Goal: Transaction & Acquisition: Purchase product/service

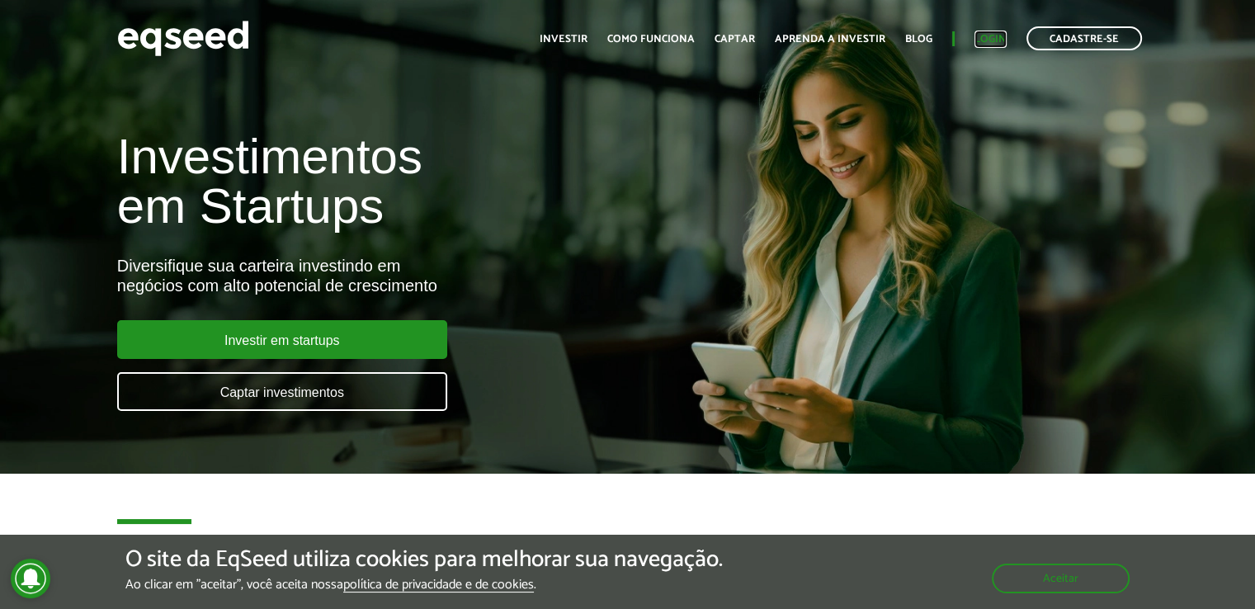
click at [992, 43] on link "Login" at bounding box center [990, 39] width 32 height 11
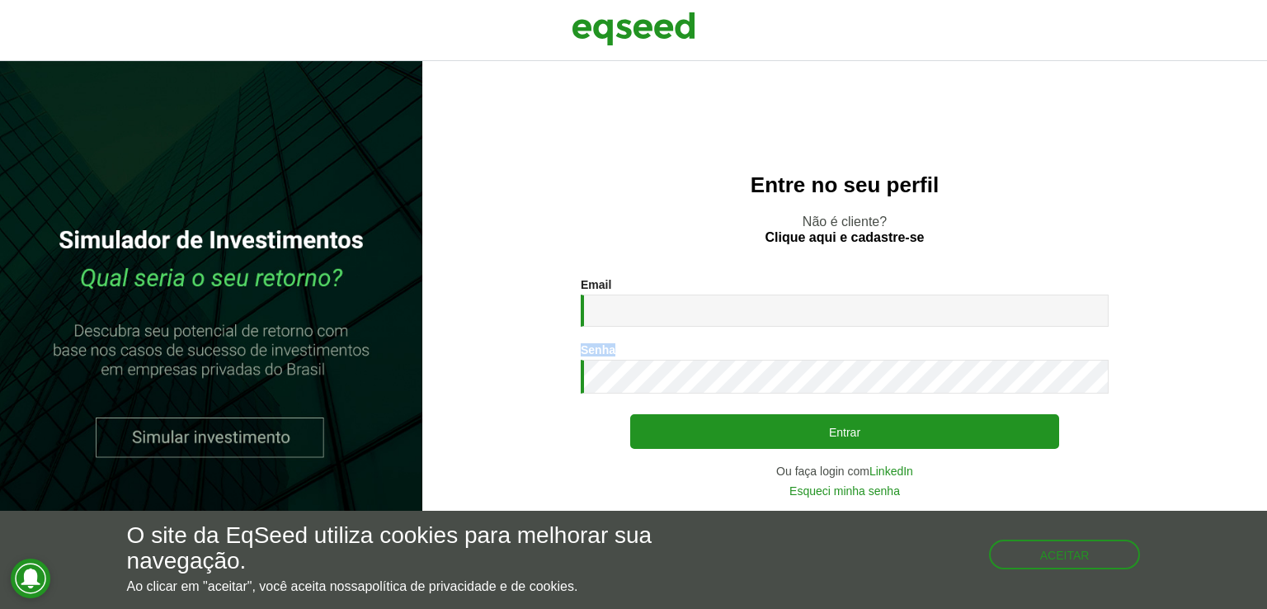
drag, startPoint x: 925, startPoint y: 327, endPoint x: 891, endPoint y: 304, distance: 41.0
click at [891, 304] on div "Email * Digite seu endereço de e-mail. Senha * Digite a senha que será usada em…" at bounding box center [845, 387] width 528 height 219
click at [891, 304] on input "Email *" at bounding box center [845, 310] width 528 height 32
click at [1196, 96] on div "Entre no seu perfil Não é cliente? Clique aqui e cadastre-se Email * Digite seu…" at bounding box center [844, 335] width 845 height 548
click at [869, 309] on input "Email *" at bounding box center [845, 310] width 528 height 32
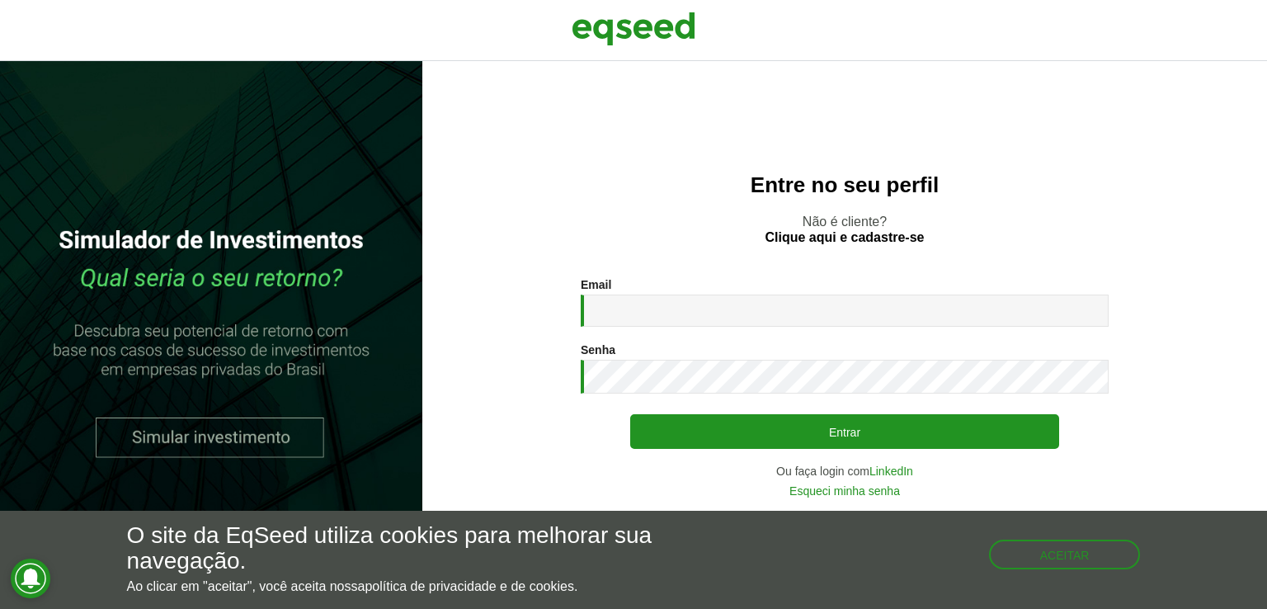
click at [1046, 169] on div "Entre no seu perfil Não é cliente? Clique aqui e cadastre-se Email * Digite seu…" at bounding box center [844, 335] width 845 height 548
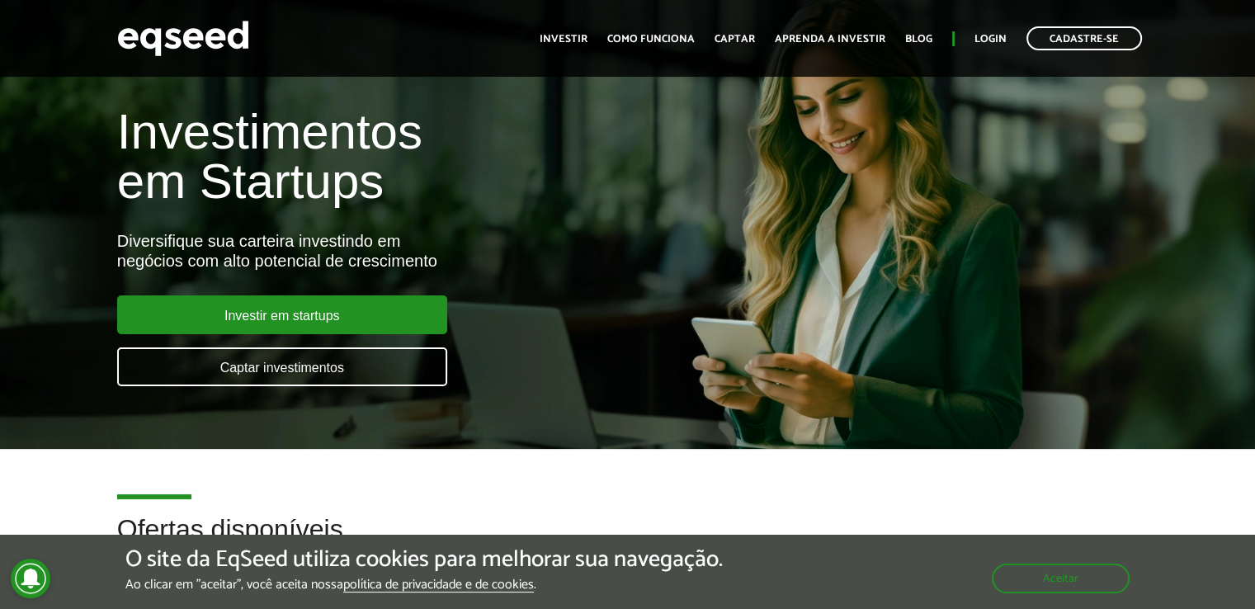
scroll to position [26, 0]
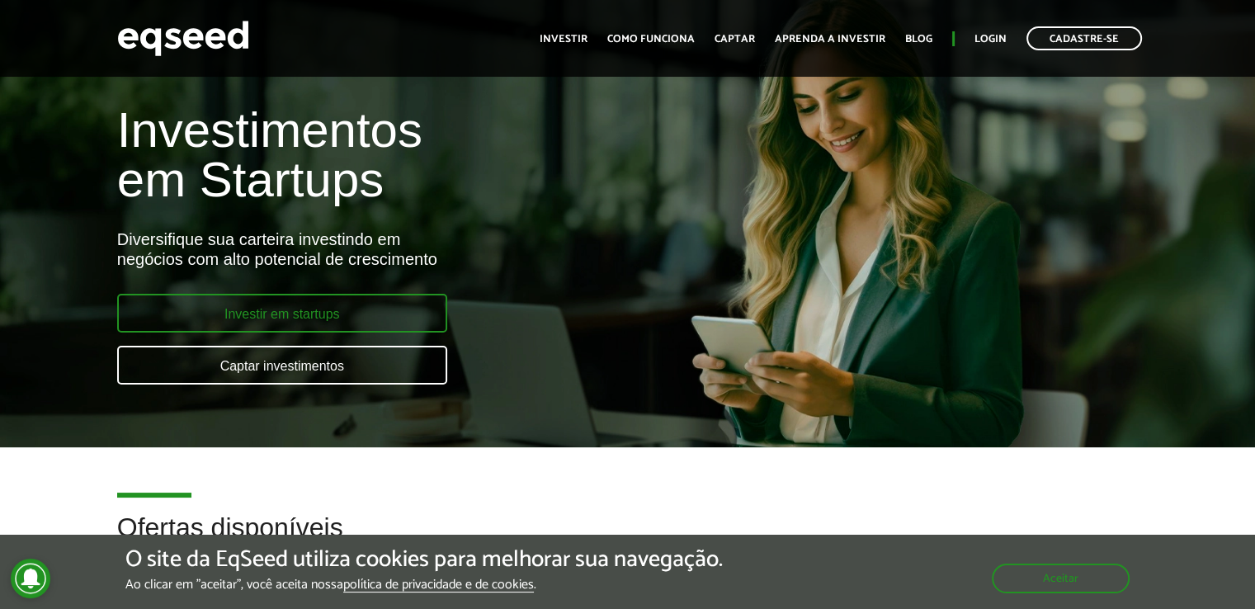
click at [319, 295] on link "Investir em startups" at bounding box center [282, 313] width 330 height 39
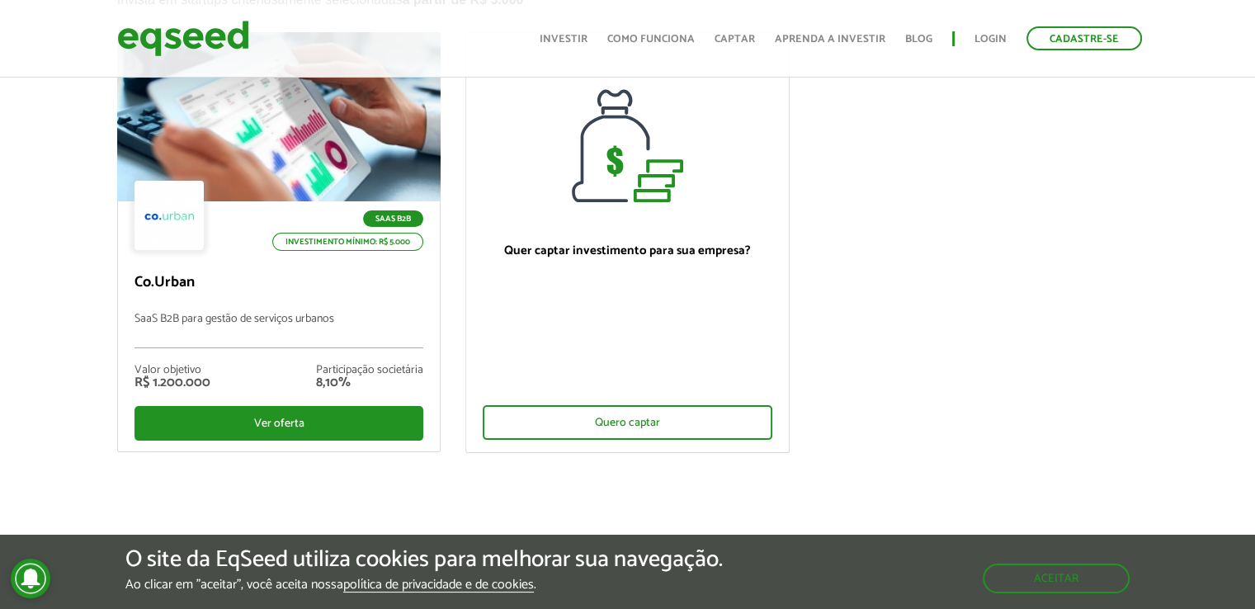
scroll to position [168, 0]
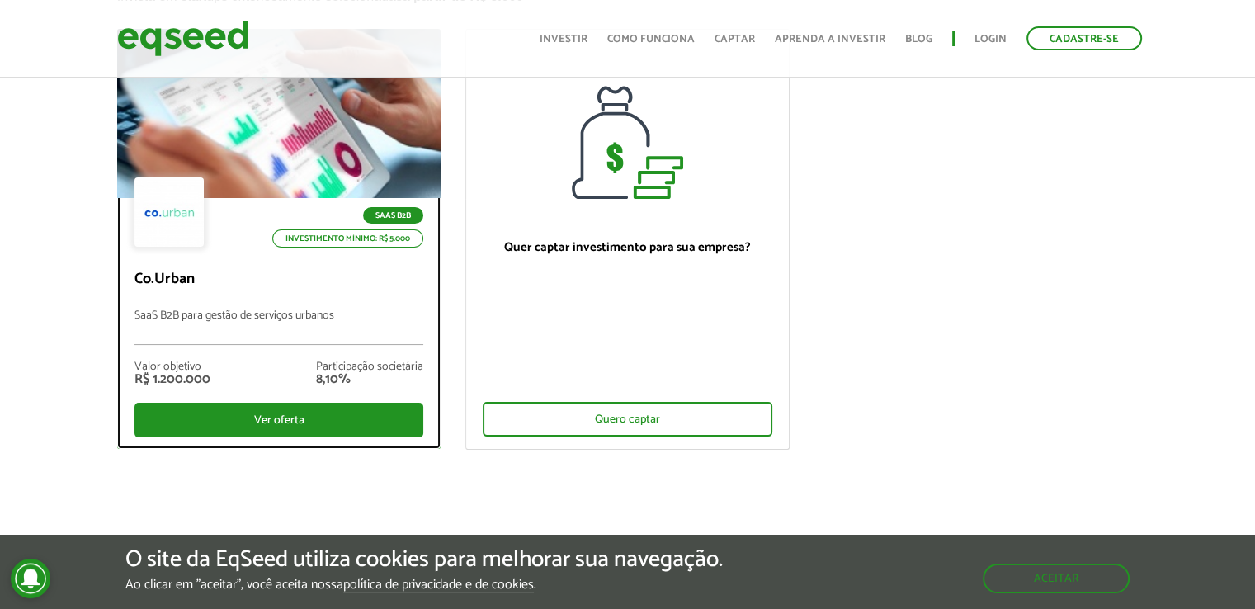
click at [284, 152] on div at bounding box center [278, 113] width 389 height 203
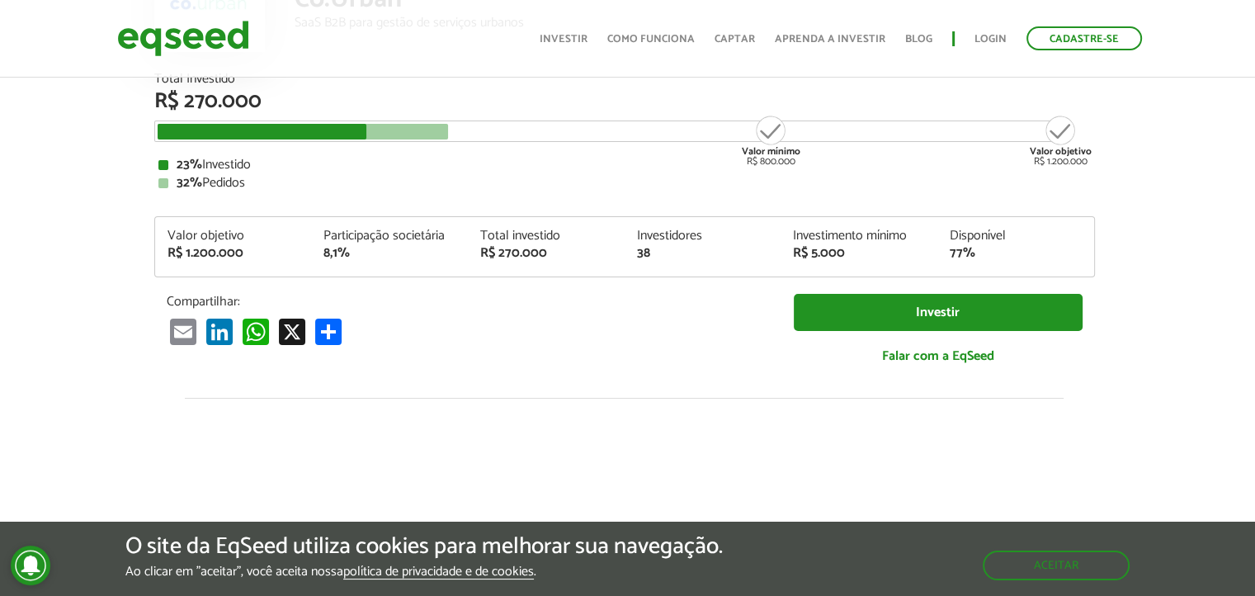
scroll to position [205, 3]
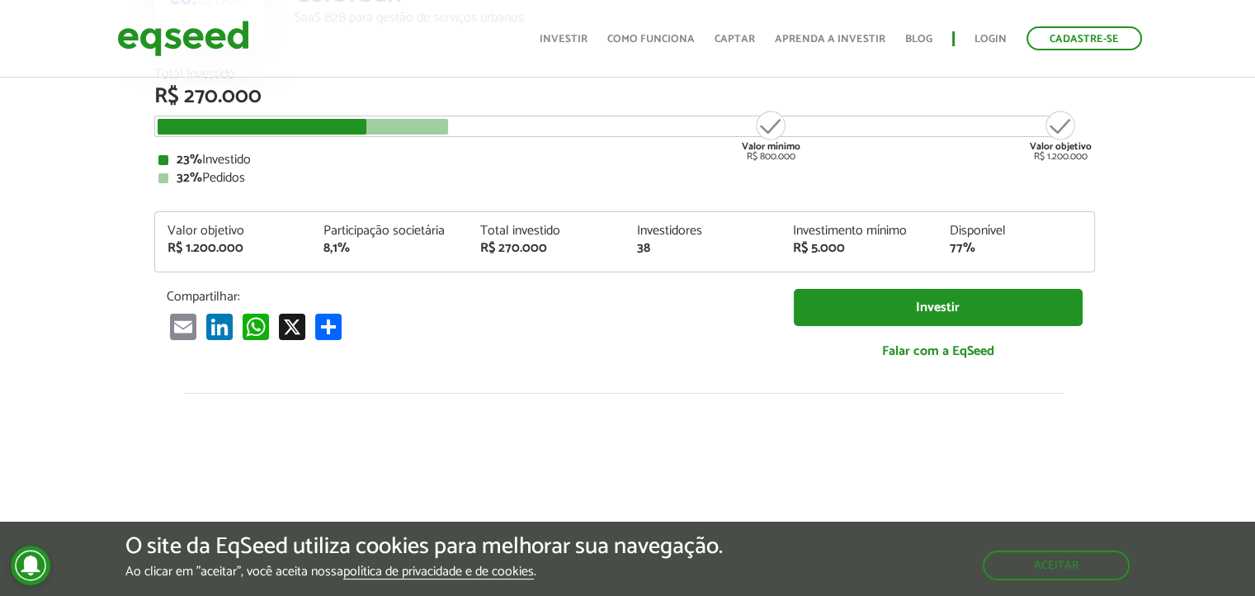
click at [487, 242] on div "R$ 270.000" at bounding box center [546, 248] width 132 height 13
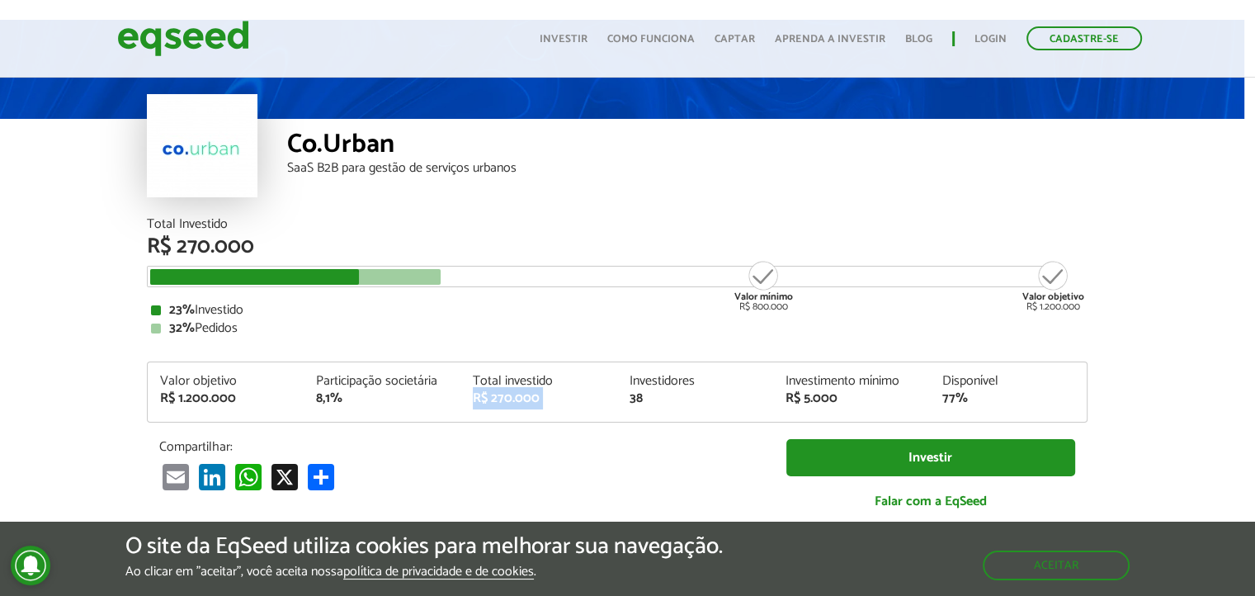
scroll to position [55, 11]
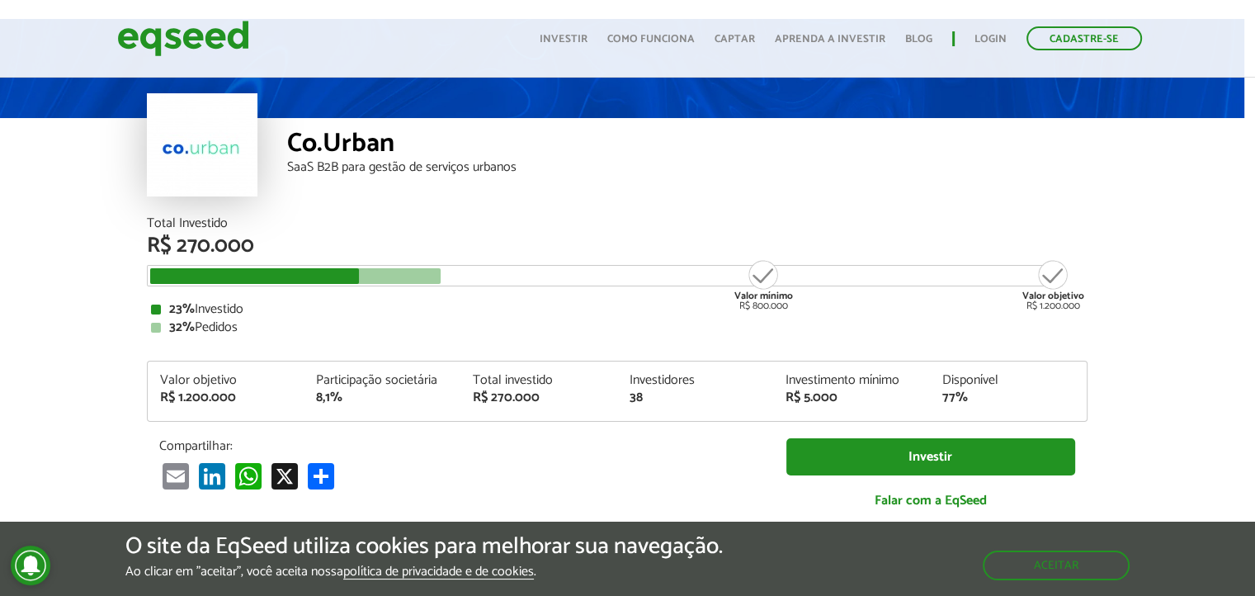
click at [317, 391] on div "8,1%" at bounding box center [382, 397] width 132 height 13
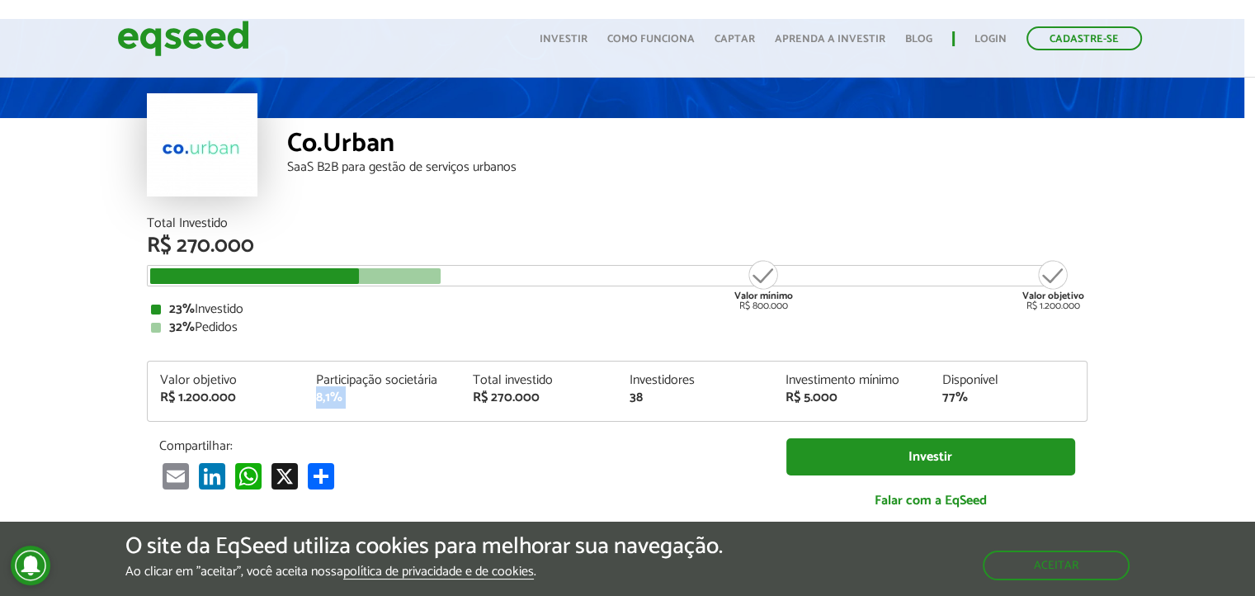
click at [317, 391] on div "8,1%" at bounding box center [382, 397] width 132 height 13
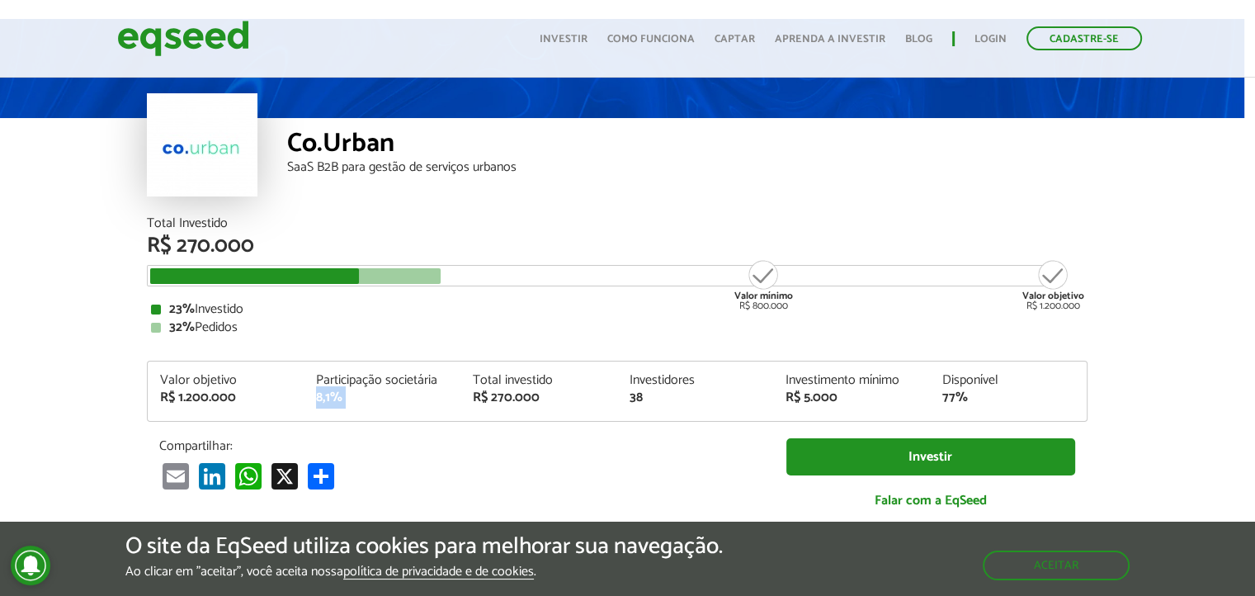
click at [317, 391] on div "8,1%" at bounding box center [382, 397] width 132 height 13
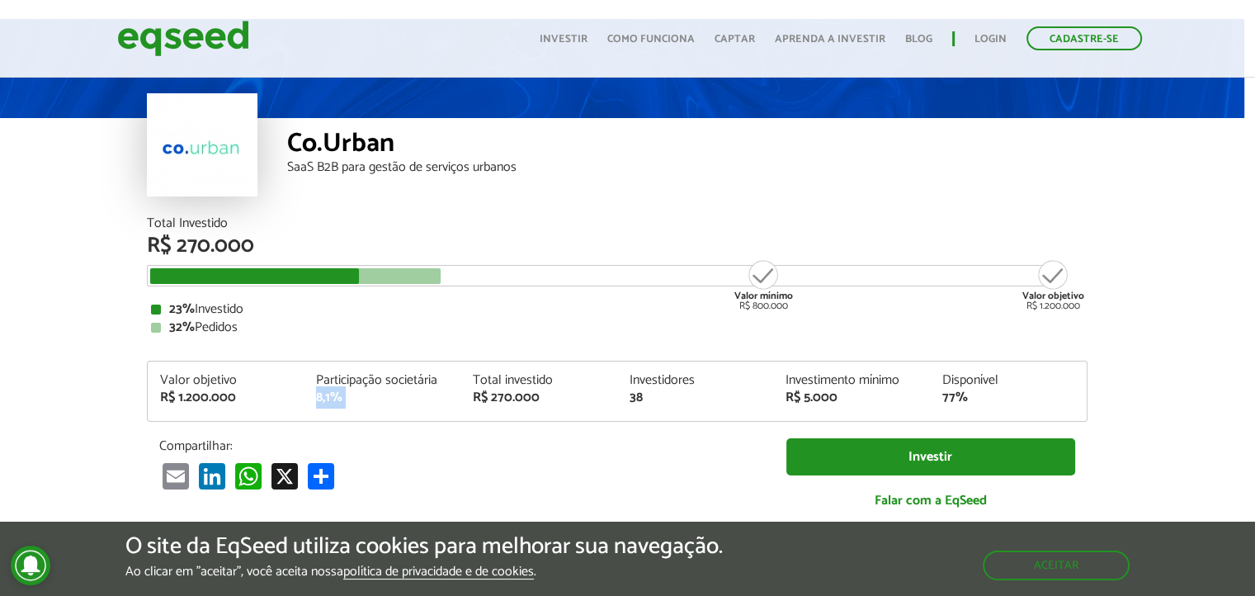
click at [317, 391] on div "8,1%" at bounding box center [382, 397] width 132 height 13
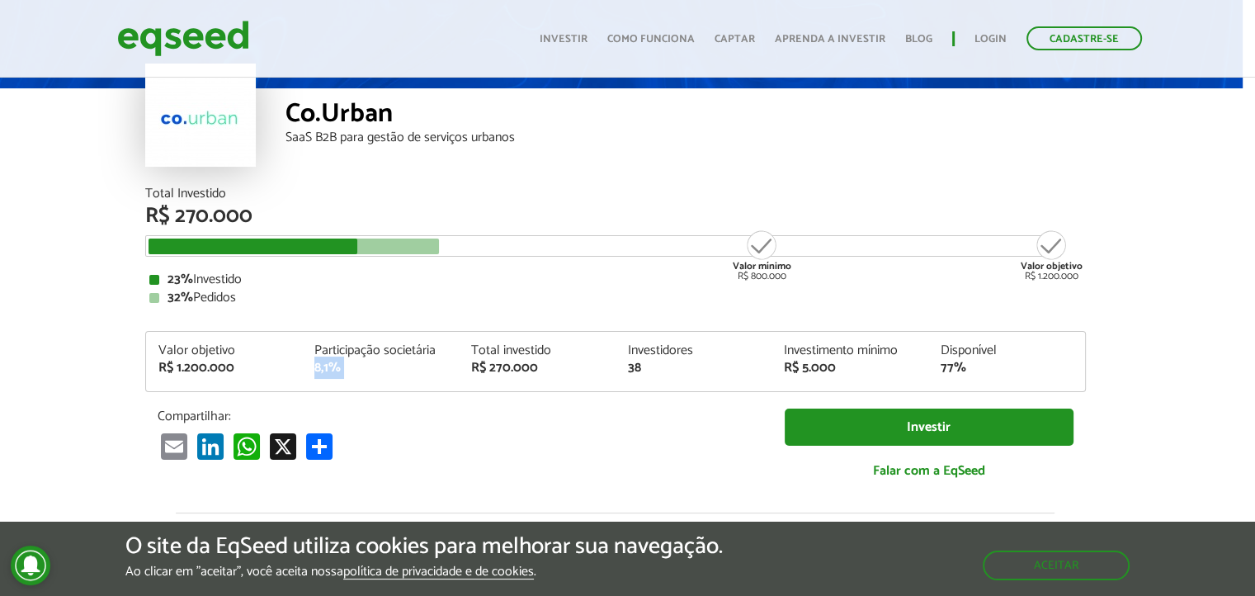
scroll to position [0, 12]
